Goal: Navigation & Orientation: Find specific page/section

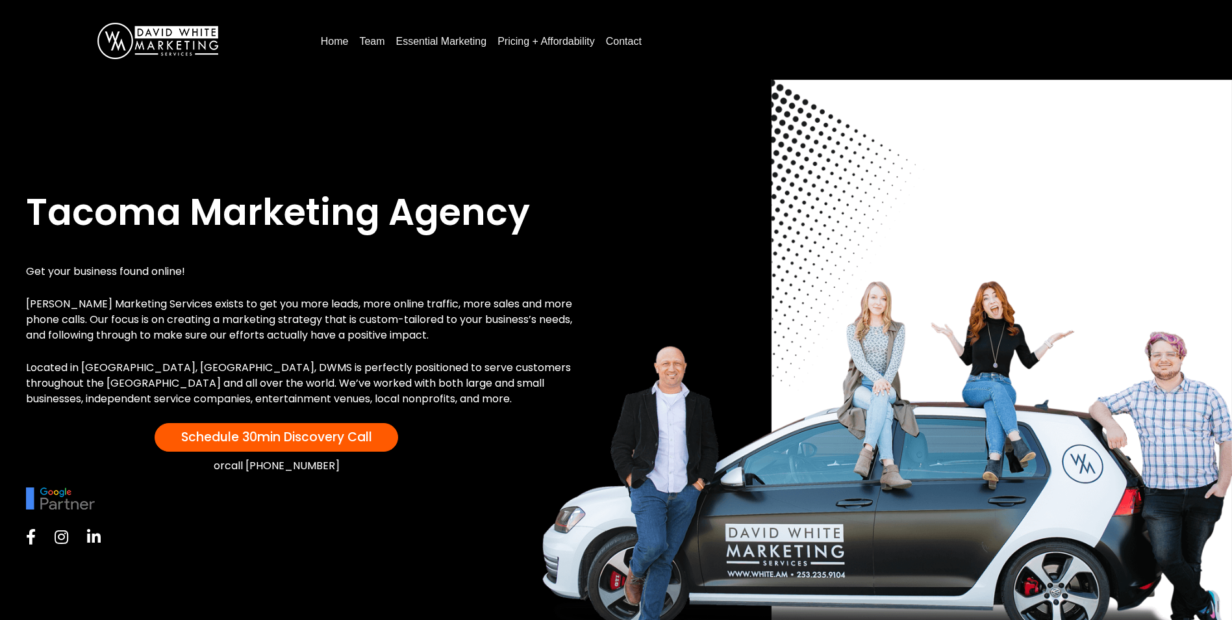
click at [363, 42] on link "Team" at bounding box center [372, 41] width 36 height 21
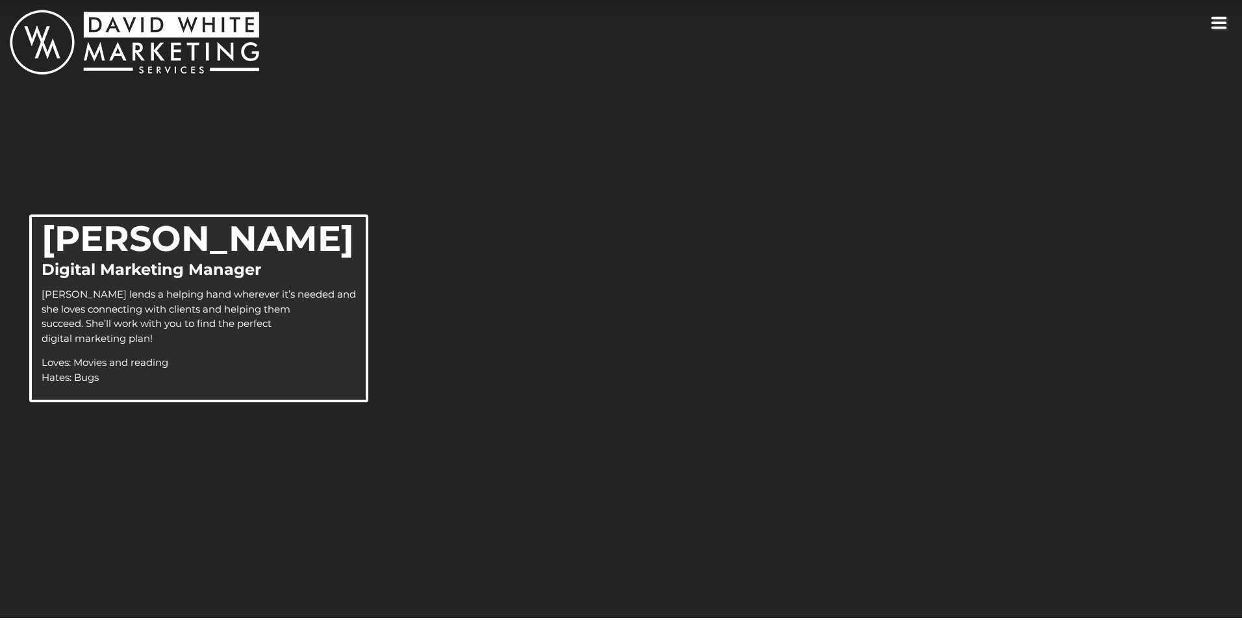
scroll to position [1239, 0]
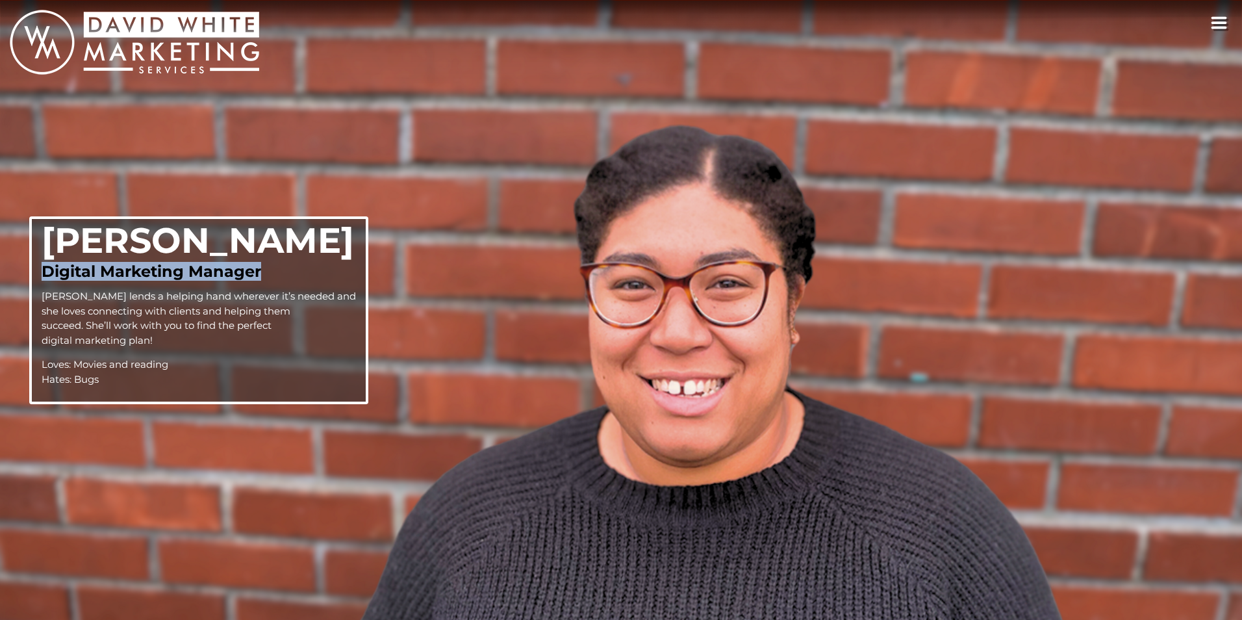
drag, startPoint x: 1228, startPoint y: 277, endPoint x: 1237, endPoint y: 135, distance: 142.5
click at [1237, 135] on main "Home Team Essential Marketing Pricing + Affordability Contact David White CEO/O…" at bounding box center [621, 310] width 1242 height 620
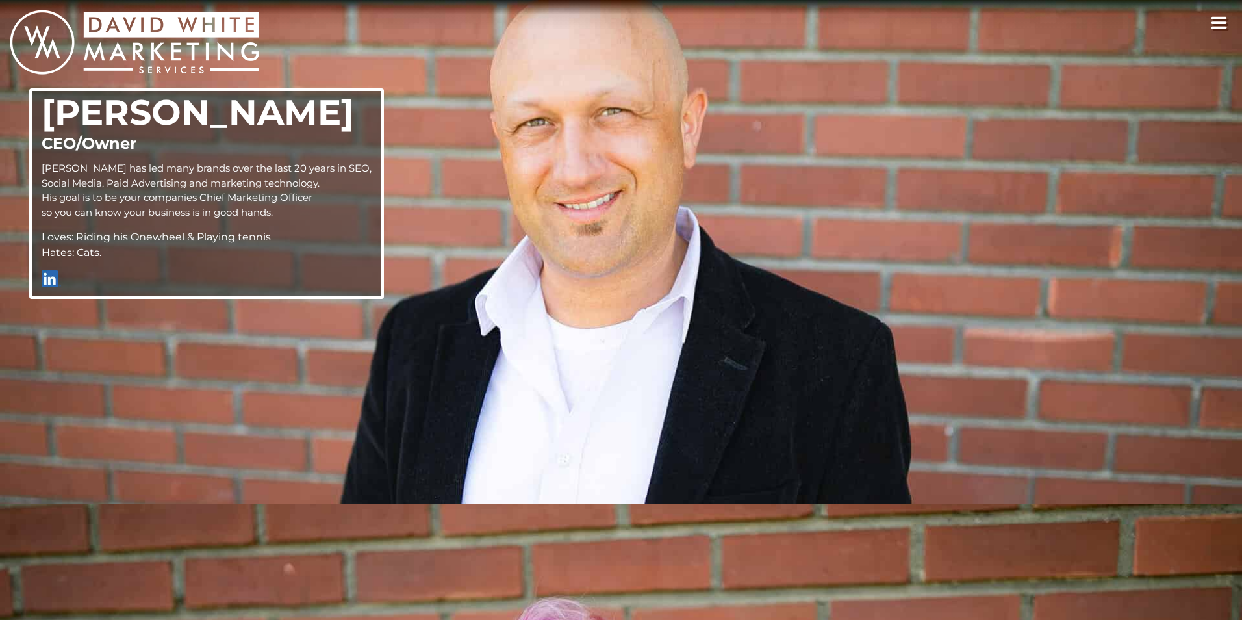
scroll to position [0, 0]
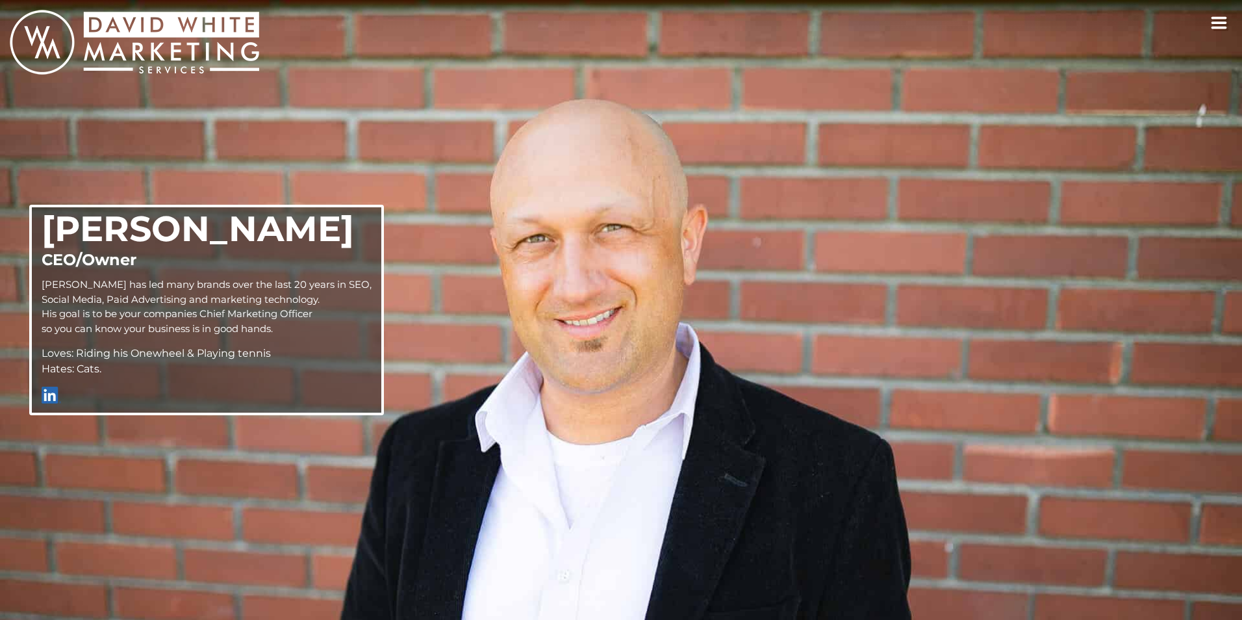
click at [1231, 24] on button "toggle navigation" at bounding box center [1219, 23] width 27 height 27
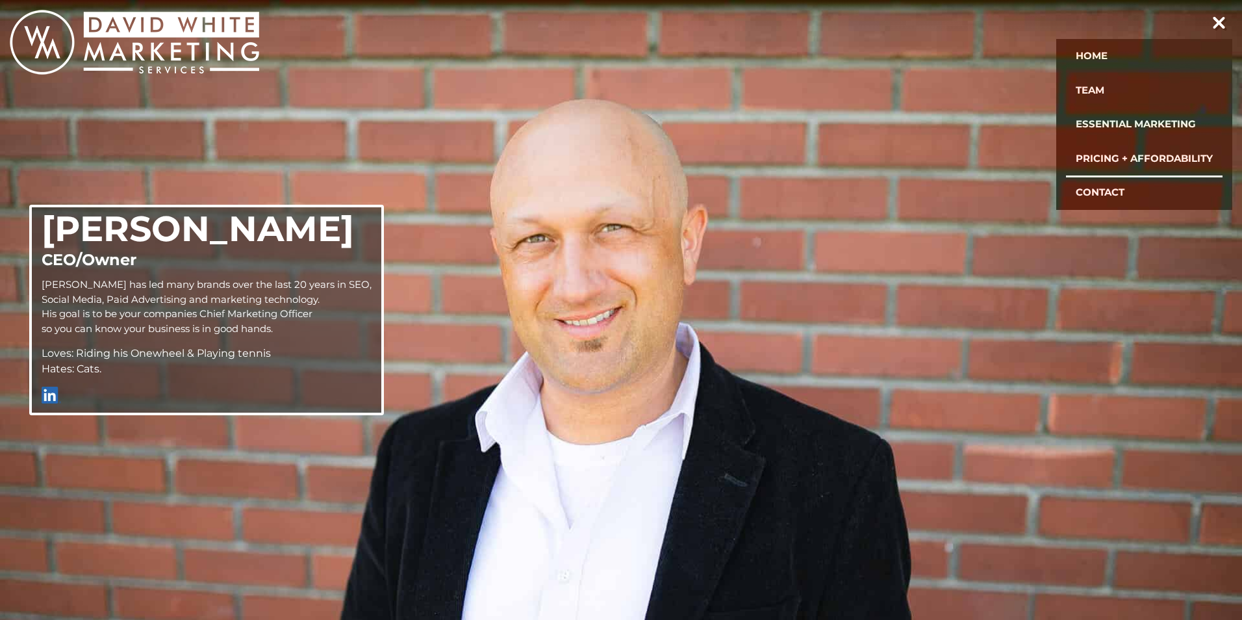
click at [1120, 164] on link "Pricing + Affordability" at bounding box center [1144, 159] width 157 height 34
